Goal: Use online tool/utility

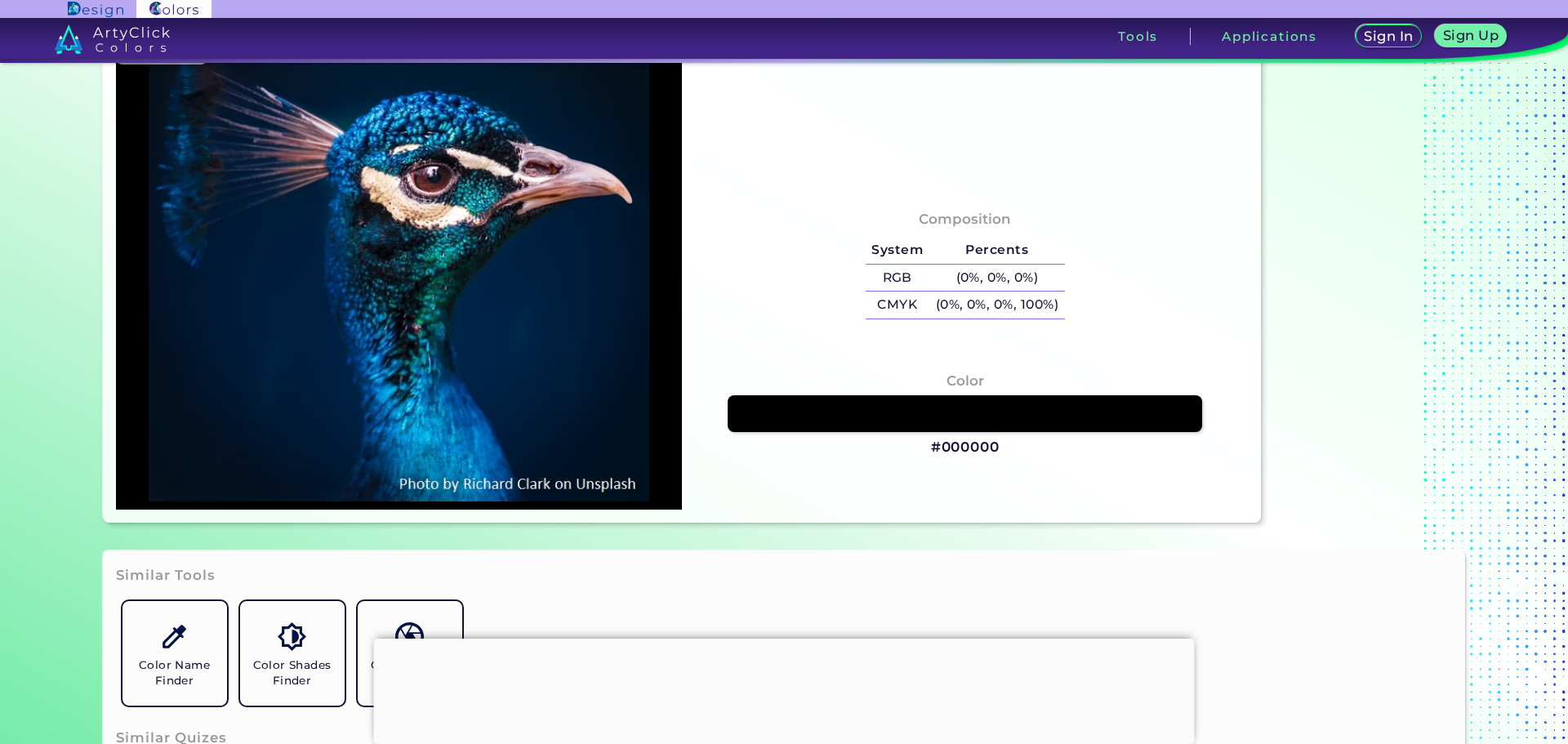
scroll to position [2, 0]
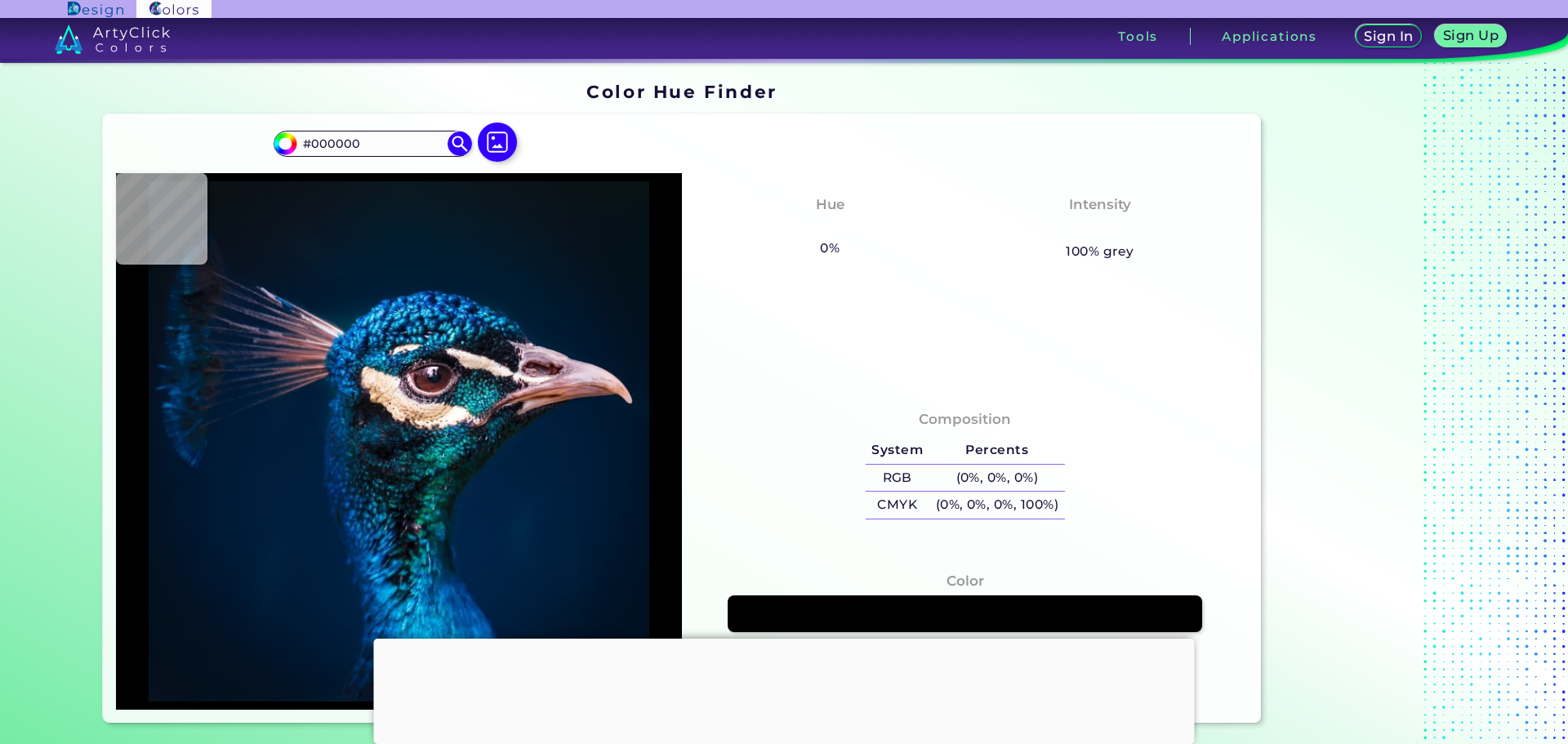
type input "#03111a"
type input "#03111A"
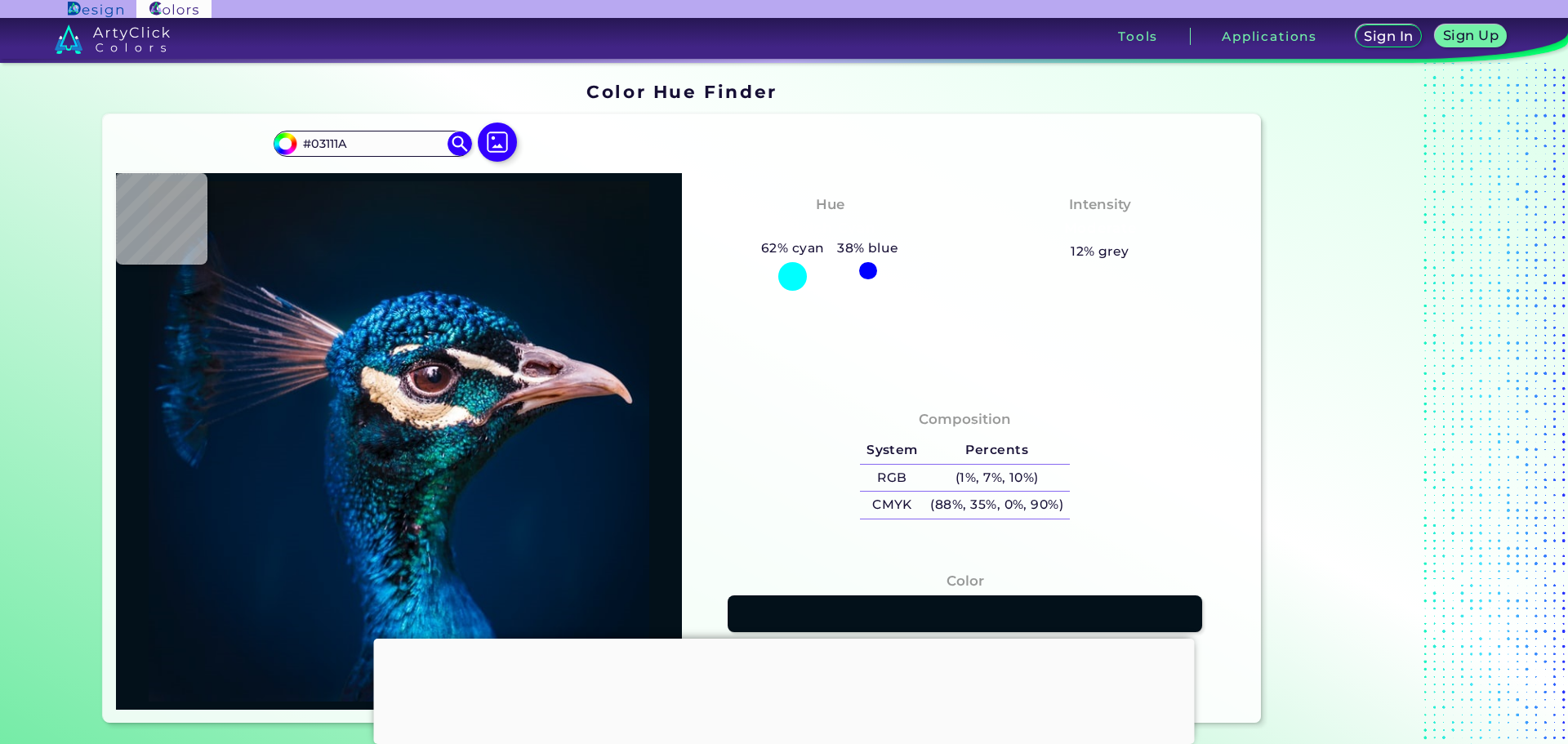
type input "#04111a"
type input "#04111A"
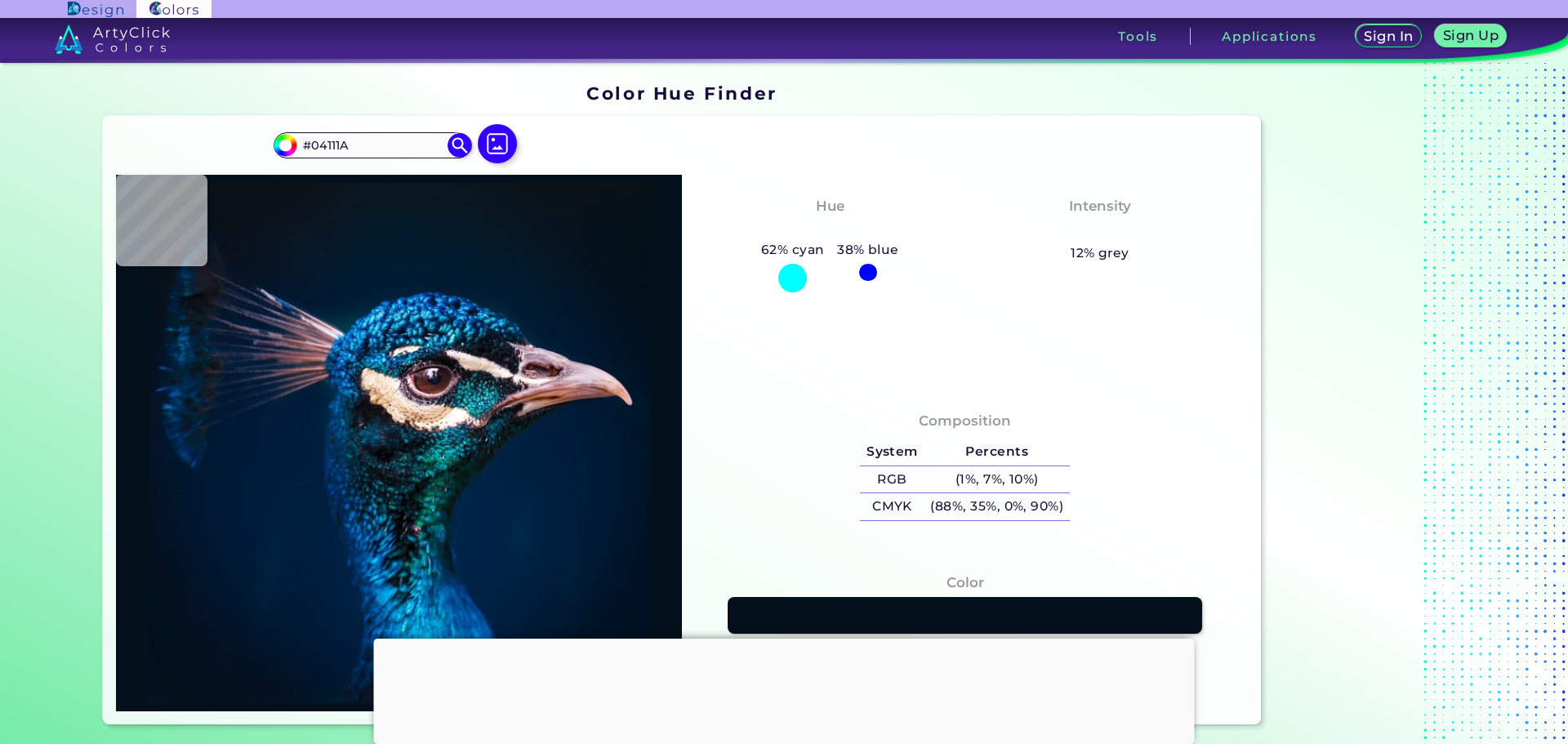
type input "#06131c"
type input "#06131C"
type input "#06141f"
type input "#06141F"
type input "#08161f"
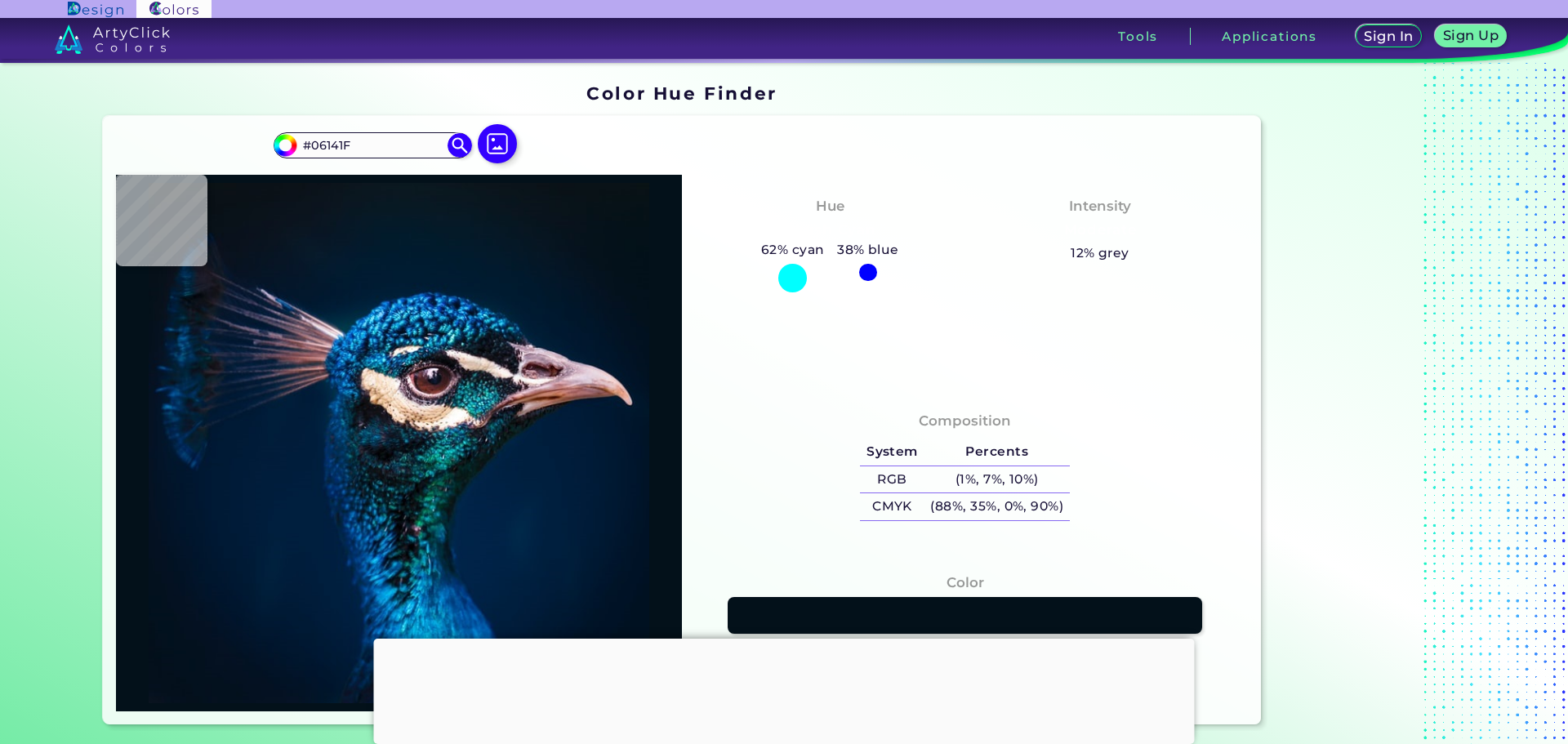
type input "#08161F"
type input "#0a1720"
type input "#0A1720"
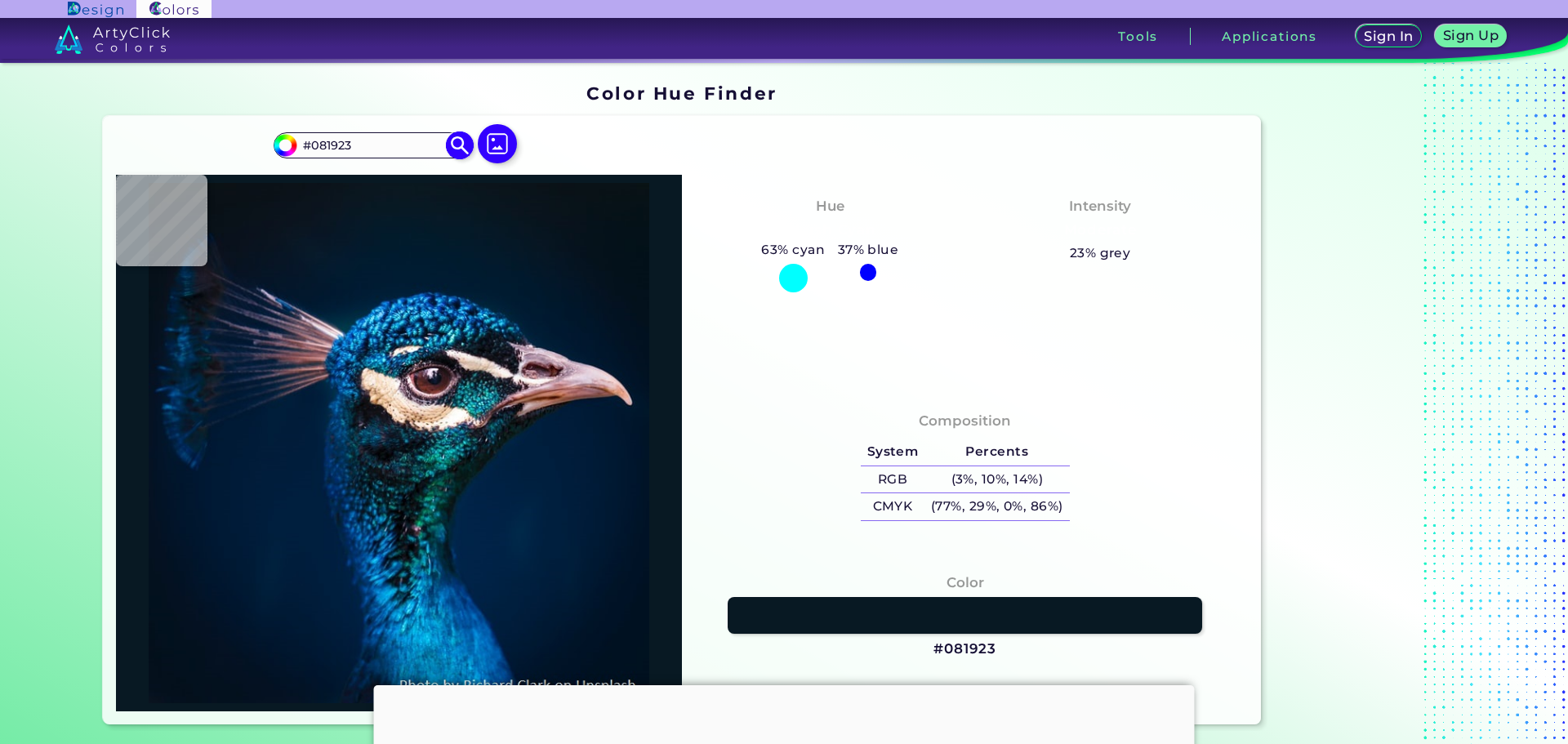
click at [395, 147] on input "#081923" at bounding box center [372, 145] width 152 height 22
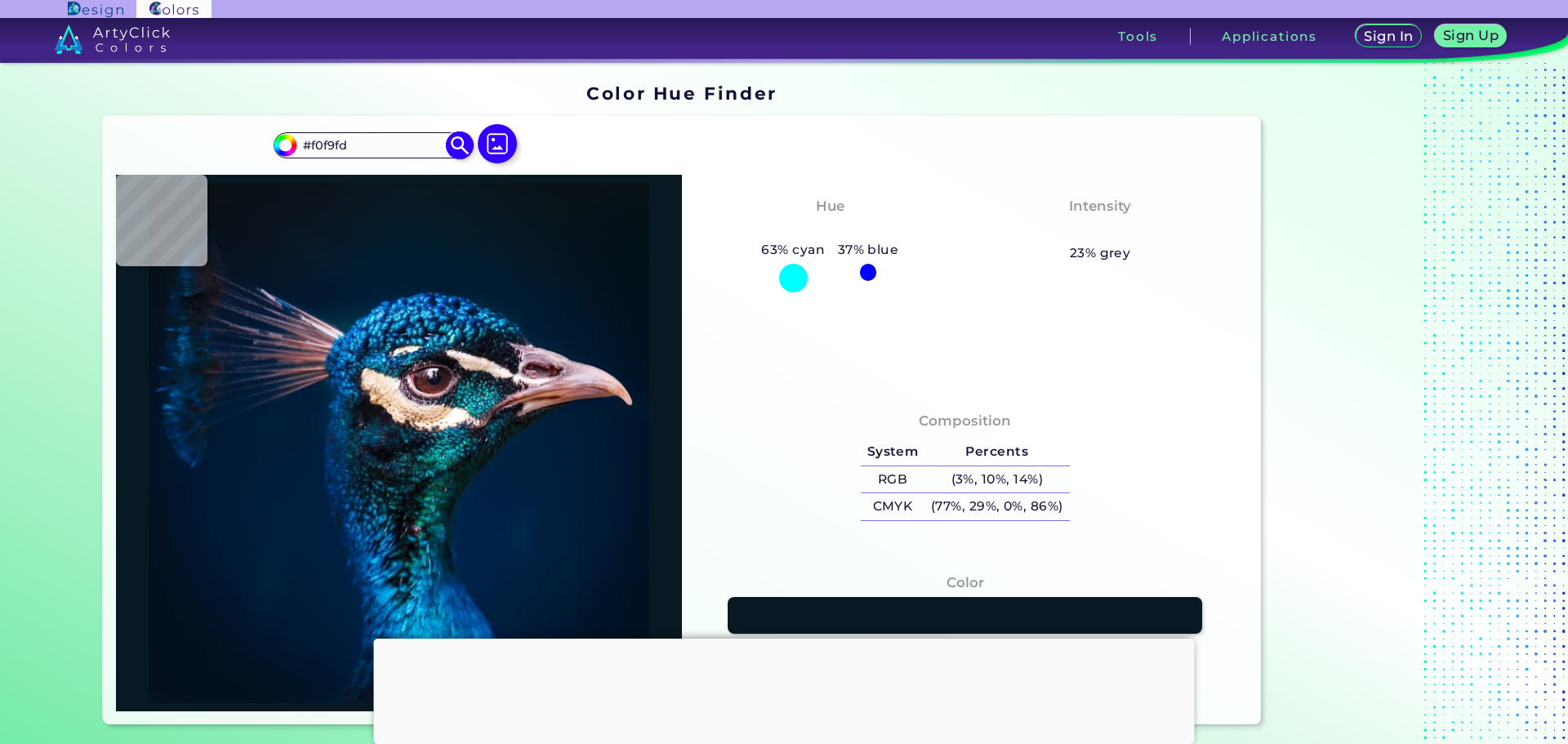
type input "#f0f9fd"
type input "#F0F9FD"
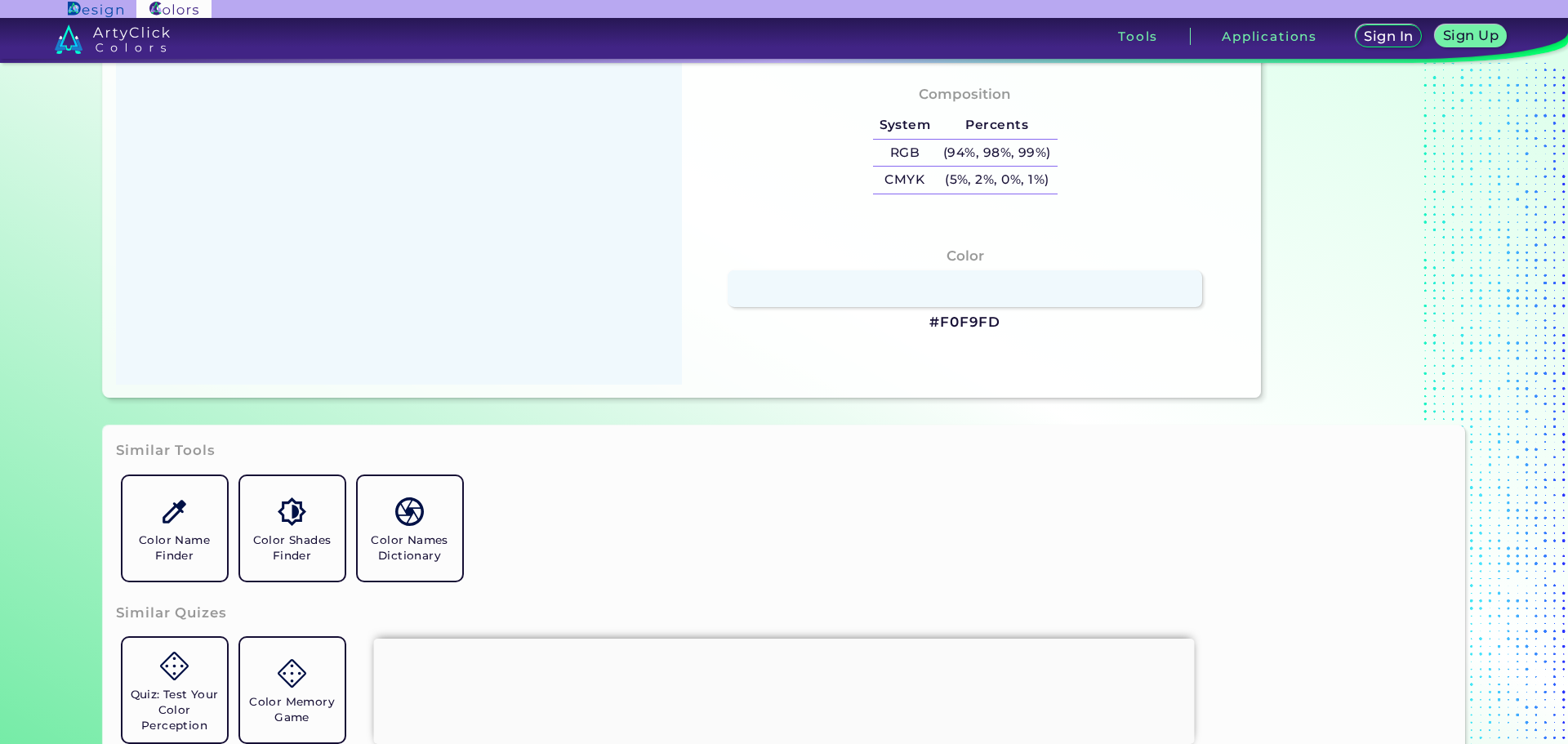
scroll to position [408, 0]
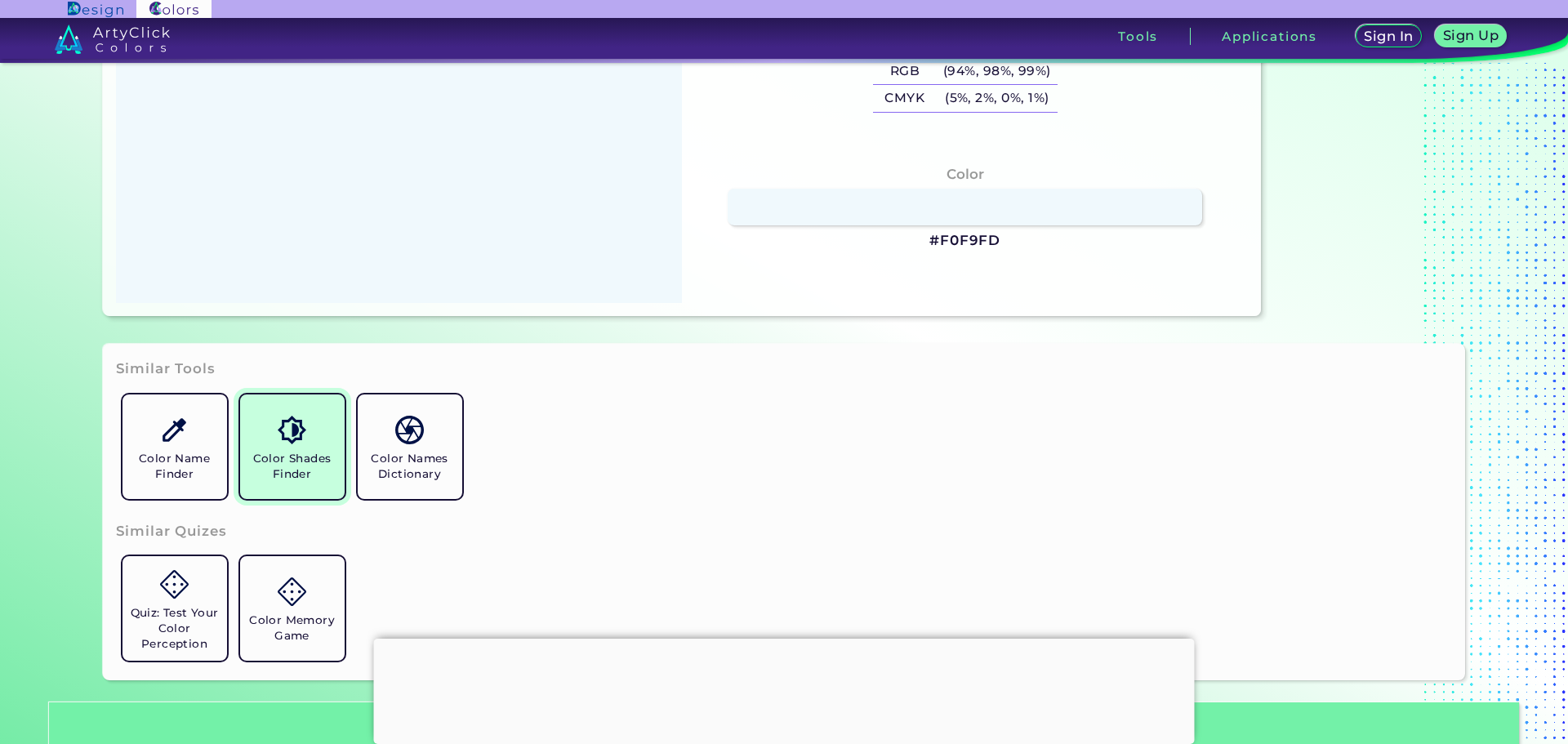
click at [263, 425] on link "Color Shades Finder" at bounding box center [291, 447] width 117 height 117
